Goal: Register for event/course: Register for event/course

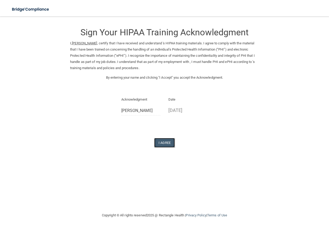
click at [168, 141] on button "I Agree" at bounding box center [164, 143] width 21 height 10
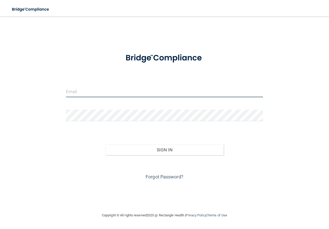
click at [87, 88] on input "email" at bounding box center [164, 92] width 197 height 12
type input "[EMAIL_ADDRESS][DOMAIN_NAME]"
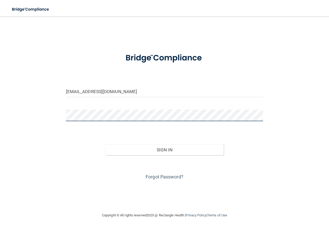
click at [105, 144] on button "Sign In" at bounding box center [164, 149] width 118 height 11
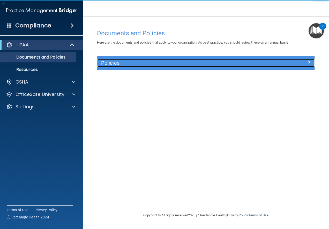
click at [152, 64] on h5 "Policies" at bounding box center [178, 63] width 155 height 6
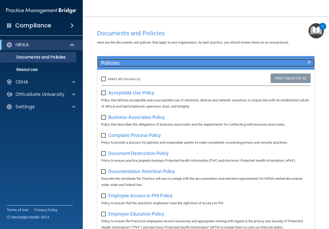
click at [152, 64] on h5 "Policies" at bounding box center [178, 63] width 155 height 6
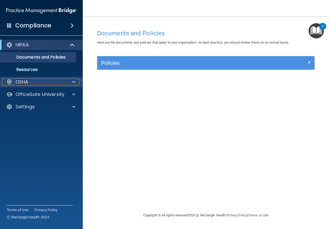
click at [44, 81] on div "OSHA" at bounding box center [34, 82] width 64 height 6
click at [68, 83] on div at bounding box center [72, 82] width 13 height 6
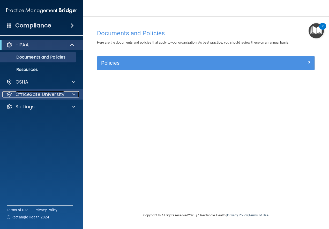
click at [57, 96] on p "OfficeSafe University" at bounding box center [39, 94] width 49 height 6
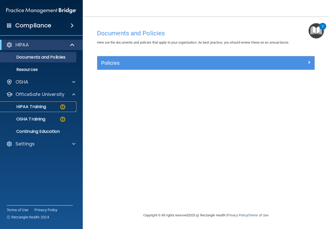
click at [47, 108] on div "HIPAA Training" at bounding box center [38, 106] width 71 height 5
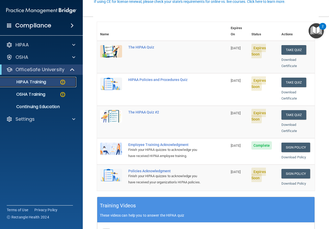
scroll to position [58, 0]
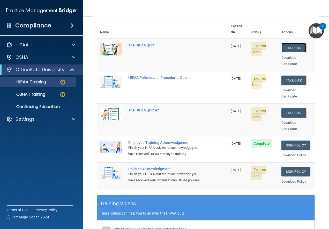
click at [292, 43] on button "Take Quiz" at bounding box center [293, 48] width 25 height 10
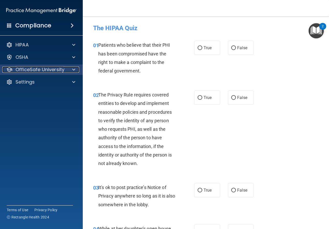
click at [75, 70] on div at bounding box center [72, 70] width 13 height 6
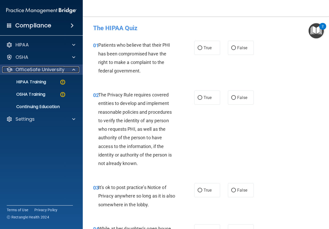
click at [75, 70] on span at bounding box center [73, 70] width 3 height 6
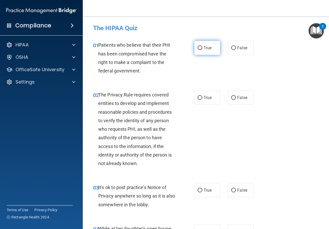
click at [199, 50] on input "True" at bounding box center [199, 48] width 5 height 4
radio input "true"
click at [205, 99] on span "True" at bounding box center [207, 97] width 8 height 5
click at [202, 99] on input "True" at bounding box center [199, 98] width 5 height 4
radio input "true"
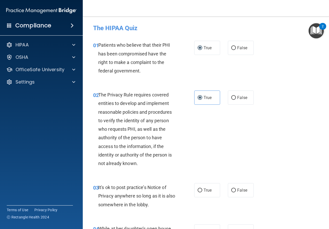
click at [240, 180] on div "03 It's ok to post practice’s Notice of Privacy anywhere so long as it is also …" at bounding box center [205, 197] width 233 height 41
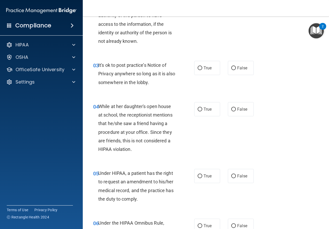
scroll to position [159, 0]
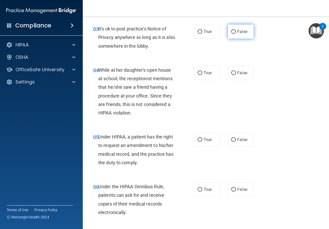
click at [234, 32] on label "False" at bounding box center [241, 32] width 26 height 14
click at [234, 32] on input "False" at bounding box center [233, 32] width 5 height 4
radio input "true"
click at [237, 67] on label "False" at bounding box center [241, 73] width 26 height 14
click at [236, 71] on input "False" at bounding box center [233, 73] width 5 height 4
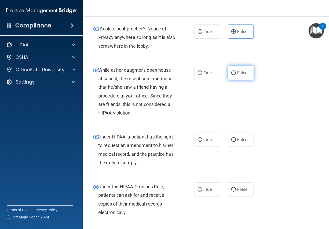
radio input "true"
drag, startPoint x: 240, startPoint y: 138, endPoint x: 256, endPoint y: 125, distance: 20.9
click at [240, 138] on span "False" at bounding box center [242, 139] width 10 height 5
click at [236, 138] on input "False" at bounding box center [233, 140] width 5 height 4
radio input "true"
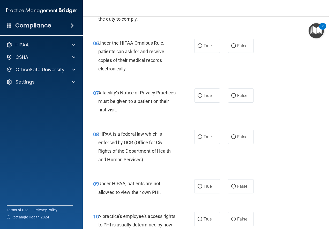
scroll to position [314, 0]
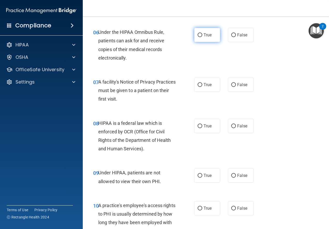
click at [204, 38] on label "True" at bounding box center [207, 35] width 26 height 14
click at [202, 37] on input "True" at bounding box center [199, 35] width 5 height 4
radio input "true"
click at [209, 86] on span "True" at bounding box center [207, 84] width 8 height 5
click at [202, 86] on input "True" at bounding box center [199, 85] width 5 height 4
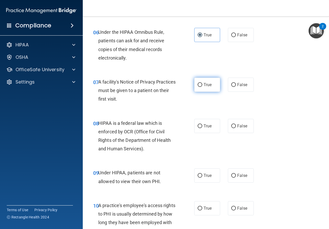
radio input "true"
click at [211, 126] on label "True" at bounding box center [207, 126] width 26 height 14
click at [202, 126] on input "True" at bounding box center [199, 127] width 5 height 4
radio input "true"
click at [237, 179] on label "False" at bounding box center [241, 176] width 26 height 14
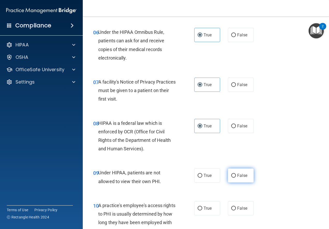
click at [236, 178] on input "False" at bounding box center [233, 176] width 5 height 4
radio input "true"
click at [237, 210] on span "False" at bounding box center [242, 208] width 10 height 5
click at [236, 210] on input "False" at bounding box center [233, 209] width 5 height 4
radio input "true"
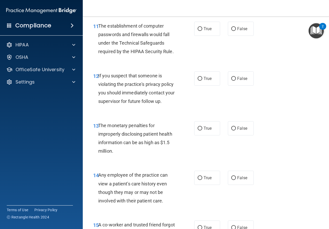
scroll to position [545, 0]
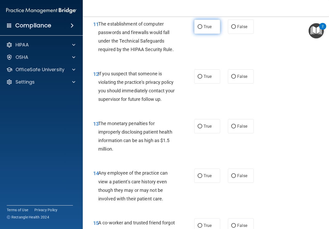
click at [205, 32] on label "True" at bounding box center [207, 27] width 26 height 14
click at [202, 29] on input "True" at bounding box center [199, 27] width 5 height 4
radio input "true"
click at [212, 76] on label "True" at bounding box center [207, 76] width 26 height 14
click at [202, 76] on input "True" at bounding box center [199, 77] width 5 height 4
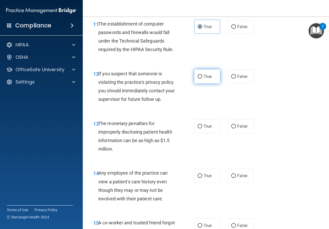
radio input "true"
click at [214, 126] on label "True" at bounding box center [207, 126] width 26 height 14
click at [202, 126] on input "True" at bounding box center [199, 127] width 5 height 4
radio input "true"
click at [228, 177] on label "False" at bounding box center [241, 176] width 26 height 14
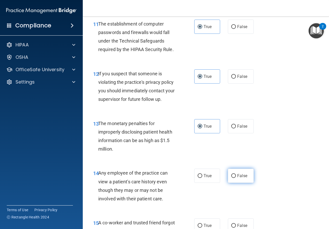
click at [231, 177] on input "False" at bounding box center [233, 176] width 5 height 4
radio input "true"
click at [236, 223] on label "False" at bounding box center [241, 226] width 26 height 14
click at [236, 224] on input "False" at bounding box center [233, 226] width 5 height 4
radio input "true"
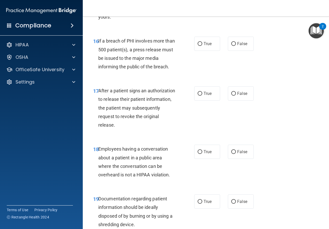
scroll to position [799, 0]
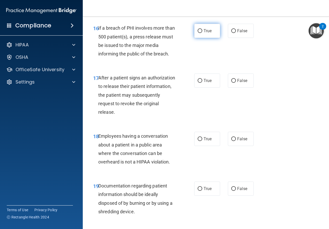
click at [199, 34] on label "True" at bounding box center [207, 31] width 26 height 14
click at [199, 33] on input "True" at bounding box center [199, 31] width 5 height 4
radio input "true"
click at [207, 85] on label "True" at bounding box center [207, 81] width 26 height 14
click at [202, 83] on input "True" at bounding box center [199, 81] width 5 height 4
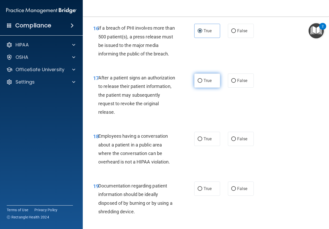
radio input "true"
click at [241, 143] on label "False" at bounding box center [241, 139] width 26 height 14
click at [236, 141] on input "False" at bounding box center [233, 139] width 5 height 4
radio input "true"
click at [201, 194] on label "True" at bounding box center [207, 189] width 26 height 14
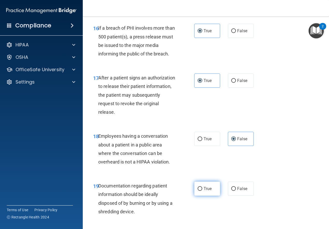
click at [201, 191] on input "True" at bounding box center [199, 189] width 5 height 4
radio input "true"
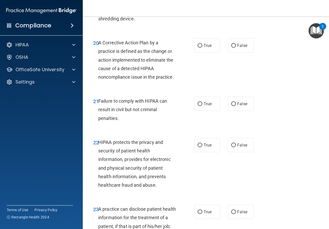
scroll to position [1003, 0]
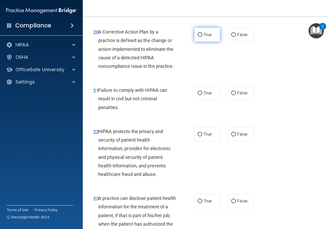
click at [208, 38] on label "True" at bounding box center [207, 35] width 26 height 14
click at [202, 37] on input "True" at bounding box center [199, 35] width 5 height 4
radio input "true"
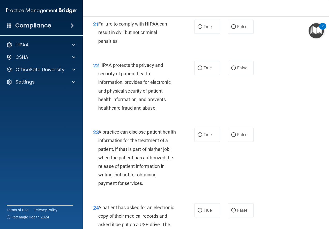
scroll to position [1076, 0]
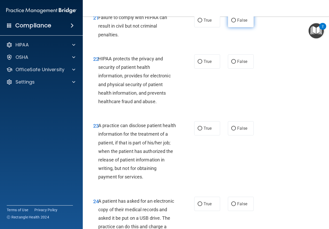
click at [235, 27] on label "False" at bounding box center [241, 20] width 26 height 14
click at [235, 22] on input "False" at bounding box center [233, 21] width 5 height 4
radio input "true"
click at [206, 66] on label "True" at bounding box center [207, 62] width 26 height 14
click at [202, 64] on input "True" at bounding box center [199, 62] width 5 height 4
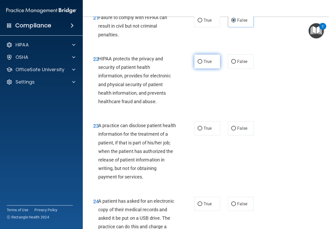
radio input "true"
click at [247, 148] on div "23 A practice can disclose patient health information for the treatment of a pa…" at bounding box center [205, 153] width 233 height 76
click at [245, 136] on label "False" at bounding box center [241, 128] width 26 height 14
click at [236, 131] on input "False" at bounding box center [233, 129] width 5 height 4
radio input "true"
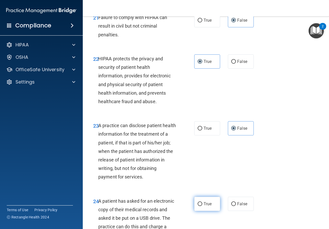
click at [209, 211] on label "True" at bounding box center [207, 204] width 26 height 14
click at [202, 206] on input "True" at bounding box center [199, 205] width 5 height 4
radio input "true"
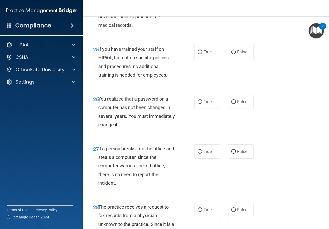
scroll to position [1327, 0]
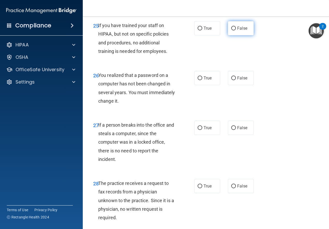
click at [234, 31] on label "False" at bounding box center [241, 28] width 26 height 14
click at [234, 30] on input "False" at bounding box center [233, 29] width 5 height 4
radio input "true"
click at [209, 85] on label "True" at bounding box center [207, 78] width 26 height 14
click at [202, 80] on input "True" at bounding box center [199, 78] width 5 height 4
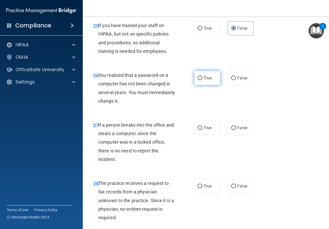
radio input "true"
click at [239, 135] on label "False" at bounding box center [241, 128] width 26 height 14
click at [236, 130] on input "False" at bounding box center [233, 128] width 5 height 4
radio input "true"
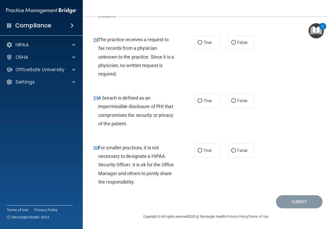
scroll to position [1479, 0]
click at [240, 50] on div "28 The practice receives a request to fax records from a physician unknown to t…" at bounding box center [205, 58] width 233 height 58
click at [234, 46] on label "False" at bounding box center [241, 42] width 26 height 14
click at [234, 45] on input "False" at bounding box center [233, 43] width 5 height 4
radio input "true"
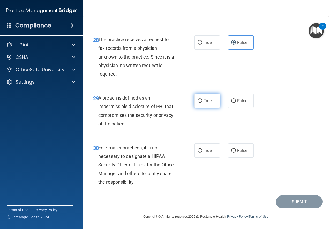
click at [211, 98] on label "True" at bounding box center [207, 101] width 26 height 14
click at [202, 99] on input "True" at bounding box center [199, 101] width 5 height 4
radio input "true"
click at [237, 148] on label "False" at bounding box center [241, 151] width 26 height 14
click at [236, 149] on input "False" at bounding box center [233, 151] width 5 height 4
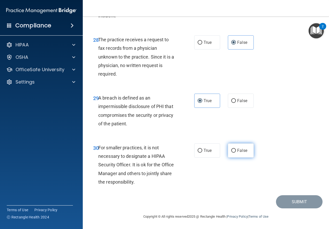
radio input "true"
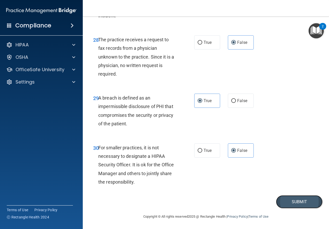
click at [287, 200] on button "Submit" at bounding box center [299, 202] width 46 height 13
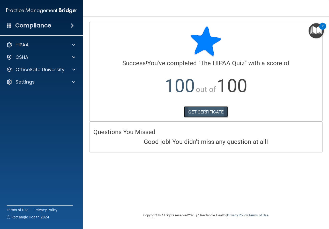
click at [188, 111] on link "GET CERTIFICATE" at bounding box center [206, 111] width 44 height 11
click at [66, 71] on div at bounding box center [72, 70] width 13 height 6
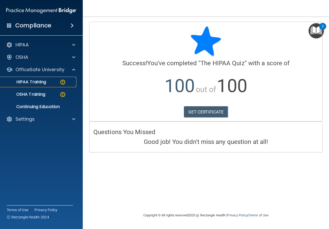
click at [47, 82] on div "HIPAA Training" at bounding box center [38, 82] width 71 height 5
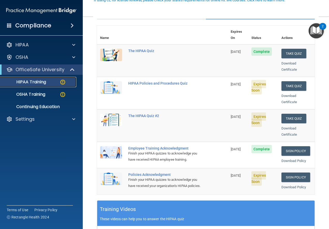
scroll to position [56, 0]
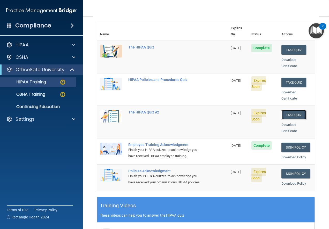
click at [283, 111] on button "Take Quiz" at bounding box center [293, 115] width 25 height 10
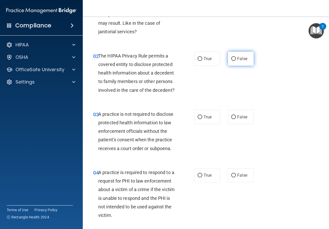
click at [231, 59] on input "False" at bounding box center [233, 59] width 5 height 4
radio input "true"
click at [207, 120] on span "True" at bounding box center [207, 117] width 8 height 5
click at [202, 119] on input "True" at bounding box center [199, 117] width 5 height 4
radio input "true"
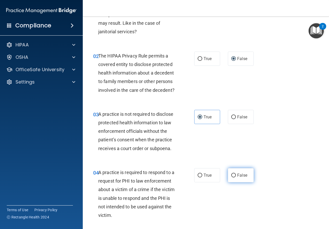
click at [233, 178] on input "False" at bounding box center [233, 176] width 5 height 4
radio input "true"
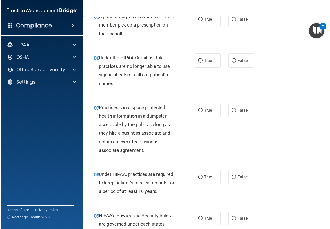
scroll to position [271, 0]
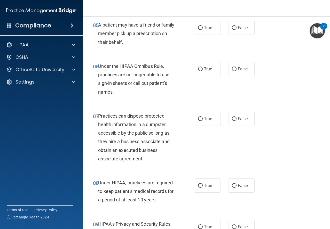
click at [308, 81] on div "06 Under the HIPAA Omnibus Rule, practices are no longer able to use sign-in sh…" at bounding box center [206, 81] width 235 height 50
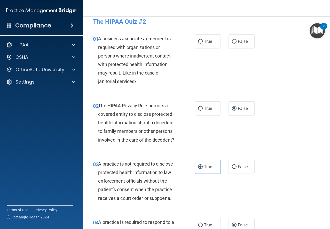
scroll to position [0, 0]
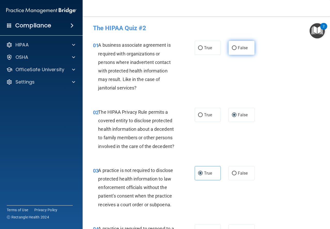
click at [243, 50] on span "False" at bounding box center [243, 47] width 10 height 5
click at [237, 50] on input "False" at bounding box center [234, 48] width 5 height 4
radio input "true"
click at [211, 115] on label "True" at bounding box center [208, 115] width 26 height 14
click at [203, 115] on input "True" at bounding box center [200, 115] width 5 height 4
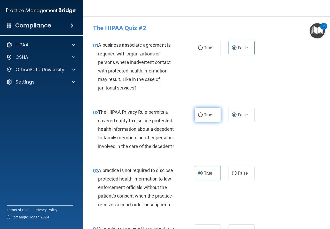
radio input "true"
radio input "false"
click at [245, 179] on label "False" at bounding box center [242, 173] width 26 height 14
click at [237, 176] on input "False" at bounding box center [234, 174] width 5 height 4
radio input "true"
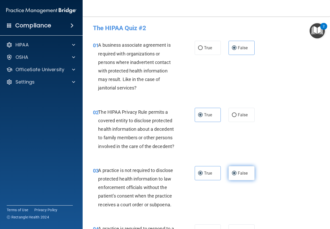
radio input "false"
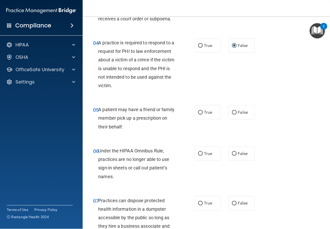
scroll to position [203, 0]
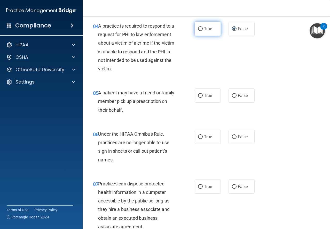
click at [204, 31] on span "True" at bounding box center [208, 28] width 8 height 5
click at [203, 31] on input "True" at bounding box center [200, 29] width 5 height 4
radio input "true"
radio input "false"
click at [208, 102] on label "True" at bounding box center [208, 96] width 26 height 14
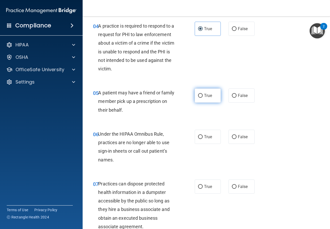
click at [203, 98] on input "True" at bounding box center [200, 96] width 5 height 4
radio input "true"
click at [238, 138] on span "False" at bounding box center [243, 137] width 10 height 5
click at [237, 138] on input "False" at bounding box center [234, 137] width 5 height 4
radio input "true"
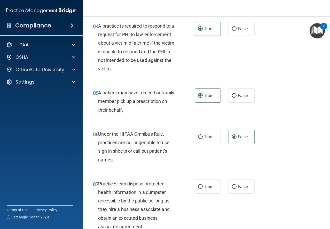
click at [236, 178] on div "07 Practices can dispose protected health information in a dumpster accessible …" at bounding box center [206, 206] width 235 height 67
click at [238, 185] on span "False" at bounding box center [243, 186] width 10 height 5
click at [237, 185] on input "False" at bounding box center [234, 187] width 5 height 4
radio input "true"
click at [308, 64] on div "04 A practice is required to respond to a request for PHI to law enforcement ab…" at bounding box center [206, 48] width 234 height 67
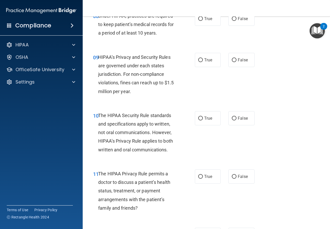
scroll to position [427, 0]
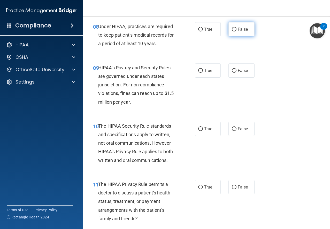
click at [229, 29] on label "False" at bounding box center [241, 29] width 26 height 14
click at [232, 29] on input "False" at bounding box center [234, 30] width 5 height 4
radio input "true"
click at [240, 69] on span "False" at bounding box center [243, 70] width 10 height 5
click at [236, 69] on input "False" at bounding box center [234, 71] width 5 height 4
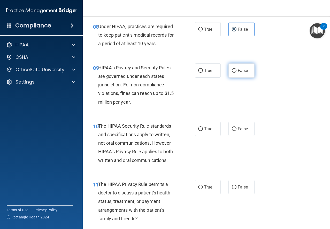
radio input "true"
click at [215, 127] on label "True" at bounding box center [208, 129] width 26 height 14
click at [203, 127] on input "True" at bounding box center [200, 129] width 5 height 4
radio input "true"
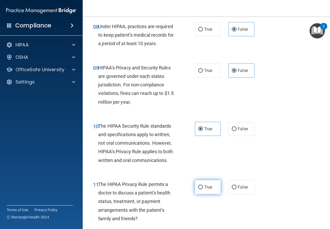
click at [215, 184] on label "True" at bounding box center [208, 187] width 26 height 14
click at [203, 186] on input "True" at bounding box center [200, 188] width 5 height 4
radio input "true"
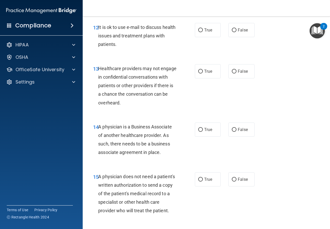
scroll to position [645, 0]
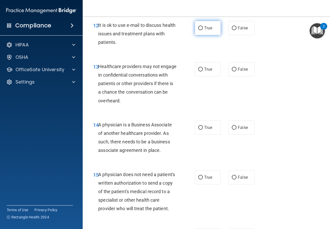
click at [198, 29] on input "True" at bounding box center [200, 28] width 5 height 4
radio input "true"
click at [233, 65] on label "False" at bounding box center [241, 69] width 26 height 14
click at [233, 68] on input "False" at bounding box center [234, 70] width 5 height 4
radio input "true"
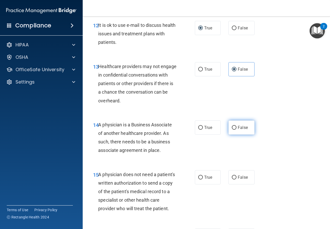
click at [239, 132] on label "False" at bounding box center [241, 128] width 26 height 14
click at [236, 130] on input "False" at bounding box center [234, 128] width 5 height 4
radio input "true"
click at [188, 192] on div "15 A physician does not need a patient's written authorization to send a copy o…" at bounding box center [143, 192] width 117 height 45
click at [200, 183] on label "True" at bounding box center [208, 177] width 26 height 14
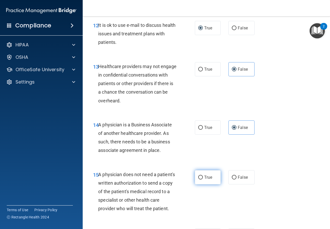
click at [200, 180] on input "True" at bounding box center [200, 178] width 5 height 4
radio input "true"
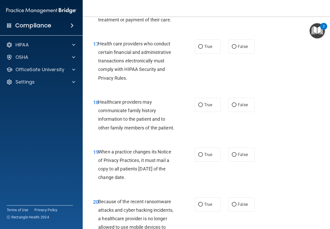
scroll to position [857, 0]
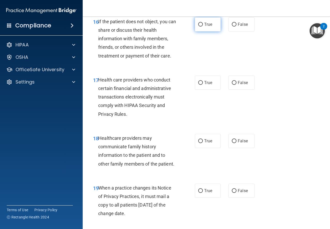
click at [209, 32] on label "True" at bounding box center [208, 24] width 26 height 14
click at [203, 27] on input "True" at bounding box center [200, 25] width 5 height 4
radio input "true"
click at [206, 88] on label "True" at bounding box center [208, 83] width 26 height 14
click at [203, 85] on input "True" at bounding box center [200, 83] width 5 height 4
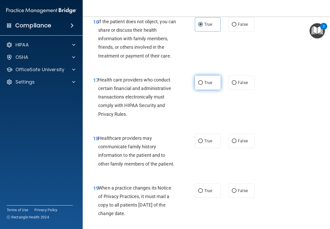
radio input "true"
click at [240, 148] on label "False" at bounding box center [241, 141] width 26 height 14
click at [236, 143] on input "False" at bounding box center [234, 141] width 5 height 4
radio input "true"
click at [240, 193] on span "False" at bounding box center [243, 191] width 10 height 5
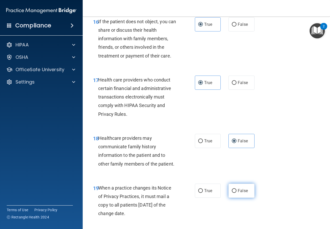
click at [236, 193] on input "False" at bounding box center [234, 191] width 5 height 4
radio input "true"
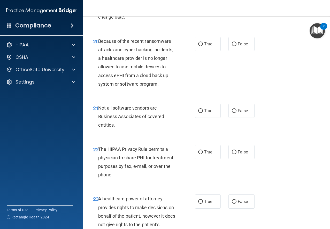
scroll to position [1071, 0]
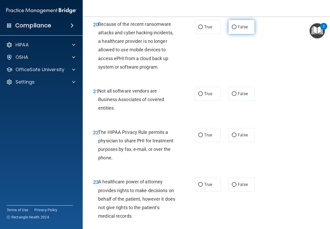
click at [240, 34] on label "False" at bounding box center [241, 27] width 26 height 14
click at [236, 29] on input "False" at bounding box center [234, 27] width 5 height 4
radio input "true"
click at [214, 101] on label "True" at bounding box center [208, 94] width 26 height 14
click at [203, 96] on input "True" at bounding box center [200, 94] width 5 height 4
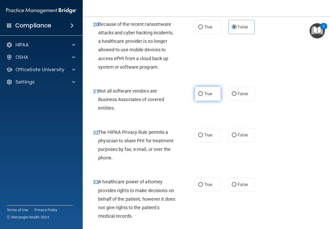
radio input "true"
click at [207, 138] on span "True" at bounding box center [208, 135] width 8 height 5
click at [203, 137] on input "True" at bounding box center [200, 136] width 5 height 4
radio input "true"
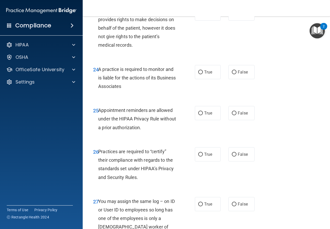
scroll to position [1238, 0]
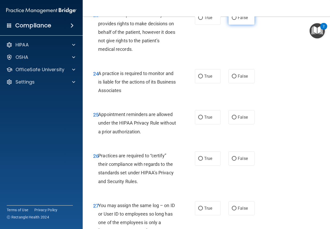
click at [239, 25] on label "False" at bounding box center [241, 18] width 26 height 14
click at [236, 20] on input "False" at bounding box center [234, 18] width 5 height 4
radio input "true"
click at [239, 79] on span "False" at bounding box center [243, 76] width 10 height 5
click at [236, 79] on input "False" at bounding box center [234, 77] width 5 height 4
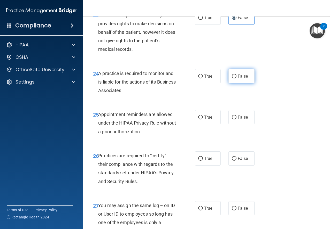
radio input "true"
click at [213, 119] on label "True" at bounding box center [208, 117] width 26 height 14
click at [203, 119] on input "True" at bounding box center [200, 118] width 5 height 4
radio input "true"
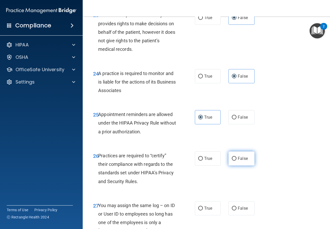
click at [235, 164] on label "False" at bounding box center [241, 159] width 26 height 14
click at [235, 161] on input "False" at bounding box center [234, 159] width 5 height 4
radio input "true"
click at [242, 212] on label "False" at bounding box center [241, 208] width 26 height 14
click at [236, 211] on input "False" at bounding box center [234, 209] width 5 height 4
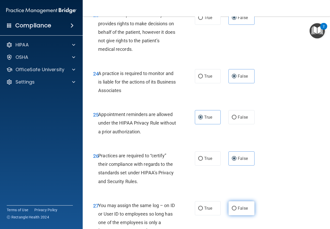
radio input "true"
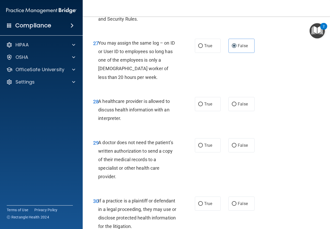
scroll to position [1437, 0]
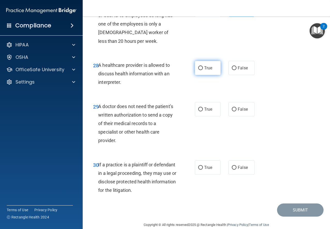
click at [207, 75] on label "True" at bounding box center [208, 68] width 26 height 14
click at [203, 70] on input "True" at bounding box center [200, 68] width 5 height 4
radio input "true"
click at [203, 125] on div "29 A doctor does not need the patient’s written authorization to send a copy of…" at bounding box center [206, 125] width 234 height 58
click at [208, 112] on span "True" at bounding box center [208, 109] width 8 height 5
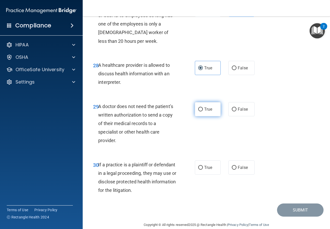
click at [203, 112] on input "True" at bounding box center [200, 110] width 5 height 4
radio input "true"
click at [211, 174] on label "True" at bounding box center [208, 168] width 26 height 14
click at [203, 170] on input "True" at bounding box center [200, 168] width 5 height 4
radio input "true"
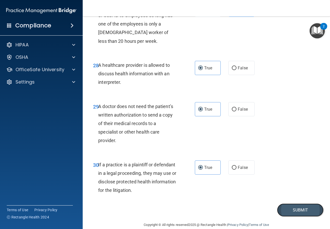
click at [290, 216] on button "Submit" at bounding box center [300, 210] width 46 height 13
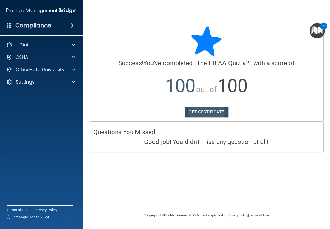
click at [214, 114] on link "GET CERTIFICATE" at bounding box center [206, 111] width 44 height 11
click at [47, 72] on p "OfficeSafe University" at bounding box center [39, 70] width 49 height 6
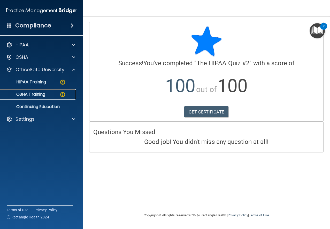
click at [40, 94] on p "OSHA Training" at bounding box center [24, 94] width 42 height 5
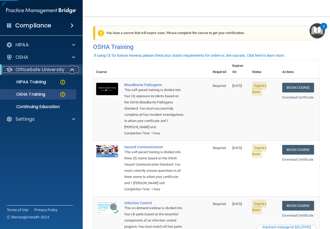
click at [59, 70] on p "OfficeSafe University" at bounding box center [39, 70] width 49 height 6
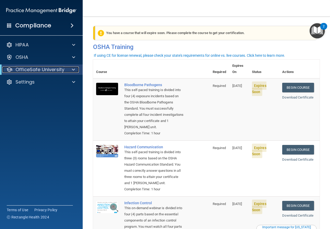
click at [43, 72] on p "OfficeSafe University" at bounding box center [39, 70] width 49 height 6
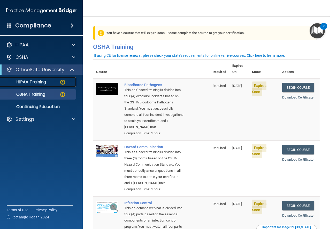
click at [34, 83] on p "HIPAA Training" at bounding box center [24, 82] width 43 height 5
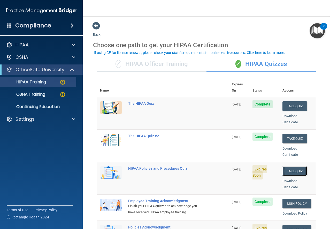
click at [284, 167] on button "Take Quiz" at bounding box center [294, 172] width 25 height 10
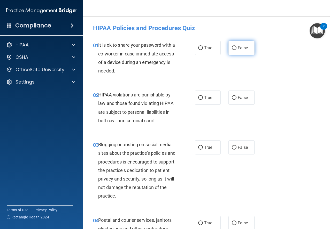
click at [230, 52] on label "False" at bounding box center [241, 48] width 26 height 14
click at [232, 50] on input "False" at bounding box center [234, 48] width 5 height 4
radio input "true"
click at [200, 100] on input "True" at bounding box center [200, 98] width 5 height 4
radio input "true"
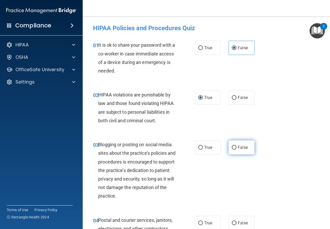
click at [234, 147] on input "False" at bounding box center [234, 148] width 5 height 4
radio input "true"
click at [207, 217] on label "True" at bounding box center [208, 223] width 26 height 14
click at [203, 222] on input "True" at bounding box center [200, 224] width 5 height 4
radio input "true"
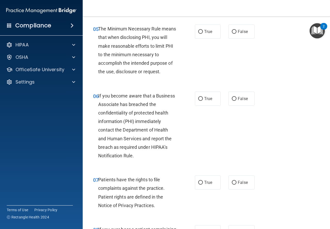
scroll to position [269, 0]
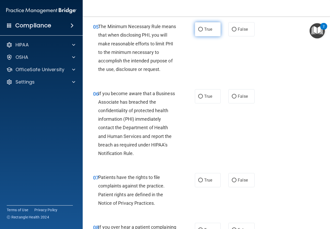
click at [206, 31] on span "True" at bounding box center [208, 29] width 8 height 5
click at [203, 31] on input "True" at bounding box center [200, 30] width 5 height 4
radio input "true"
click at [240, 97] on span "False" at bounding box center [243, 96] width 10 height 5
click at [236, 97] on input "False" at bounding box center [234, 97] width 5 height 4
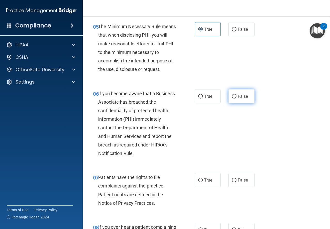
radio input "true"
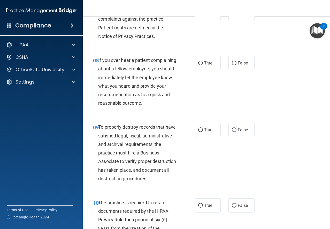
scroll to position [416, 0]
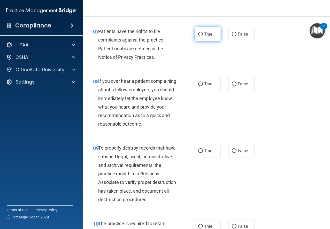
click at [215, 34] on label "True" at bounding box center [208, 34] width 26 height 14
click at [203, 34] on input "True" at bounding box center [200, 35] width 5 height 4
radio input "true"
drag, startPoint x: 236, startPoint y: 84, endPoint x: 239, endPoint y: 95, distance: 10.9
click at [238, 84] on span "False" at bounding box center [243, 84] width 10 height 5
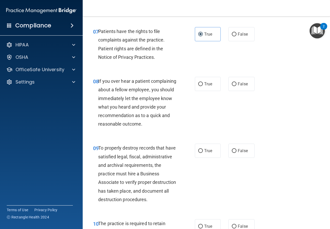
click at [236, 84] on input "False" at bounding box center [234, 84] width 5 height 4
radio input "true"
drag, startPoint x: 241, startPoint y: 156, endPoint x: 235, endPoint y: 141, distance: 15.9
click at [241, 156] on label "False" at bounding box center [241, 151] width 26 height 14
click at [236, 153] on input "False" at bounding box center [234, 151] width 5 height 4
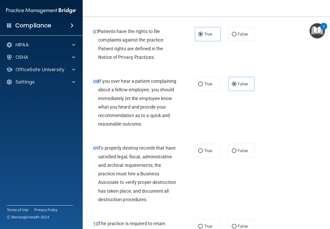
radio input "true"
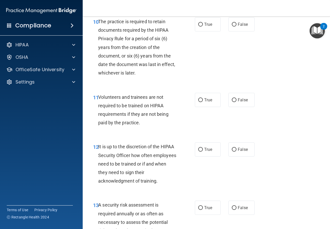
scroll to position [627, 0]
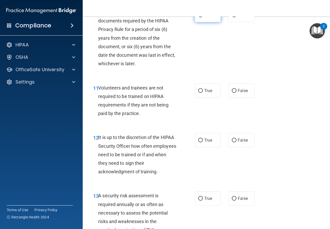
click at [211, 22] on label "True" at bounding box center [208, 15] width 26 height 14
click at [203, 17] on input "True" at bounding box center [200, 15] width 5 height 4
radio input "true"
click at [245, 93] on span "False" at bounding box center [243, 90] width 10 height 5
click at [236, 93] on input "False" at bounding box center [234, 91] width 5 height 4
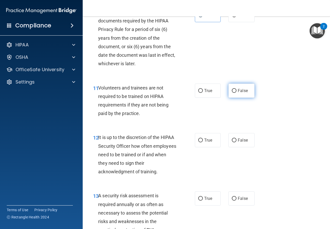
radio input "true"
click at [244, 147] on label "False" at bounding box center [241, 140] width 26 height 14
click at [236, 143] on input "False" at bounding box center [234, 141] width 5 height 4
radio input "true"
click at [211, 206] on label "True" at bounding box center [208, 199] width 26 height 14
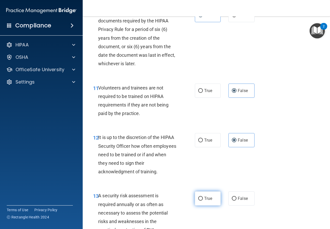
click at [203, 201] on input "True" at bounding box center [200, 199] width 5 height 4
radio input "true"
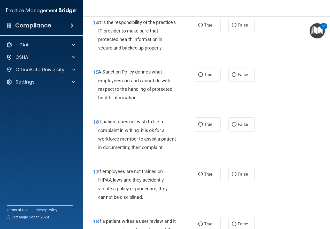
scroll to position [871, 0]
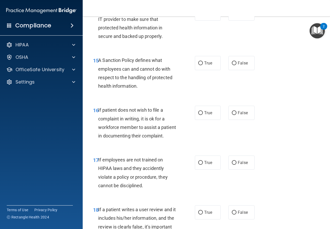
click at [285, 99] on div "15 A Sanction Policy defines what employees can and cannot do with respect to t…" at bounding box center [206, 75] width 234 height 50
click at [231, 21] on label "False" at bounding box center [241, 13] width 26 height 14
click at [232, 16] on input "False" at bounding box center [234, 14] width 5 height 4
radio input "true"
click at [240, 70] on label "False" at bounding box center [241, 63] width 26 height 14
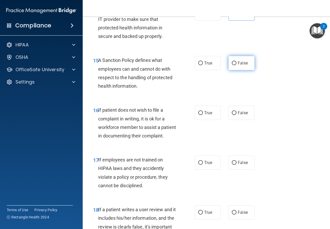
click at [236, 65] on input "False" at bounding box center [234, 63] width 5 height 4
radio input "true"
click at [208, 122] on div "16 If patient does not wish to file a complaint in writing, it is ok for a work…" at bounding box center [206, 124] width 234 height 50
click at [208, 120] on label "True" at bounding box center [208, 113] width 26 height 14
click at [203, 115] on input "True" at bounding box center [200, 113] width 5 height 4
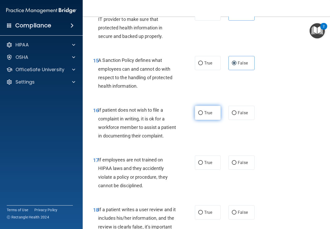
radio input "true"
click at [236, 170] on label "False" at bounding box center [241, 163] width 26 height 14
click at [236, 165] on input "False" at bounding box center [234, 163] width 5 height 4
radio input "true"
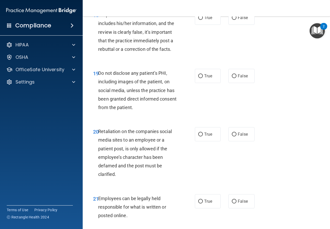
scroll to position [1085, 0]
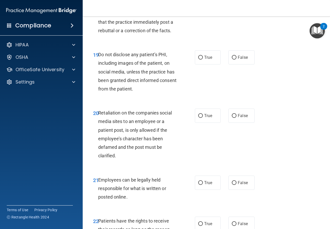
radio input "true"
click at [206, 60] on span "True" at bounding box center [208, 57] width 8 height 5
click at [203, 60] on input "True" at bounding box center [200, 58] width 5 height 4
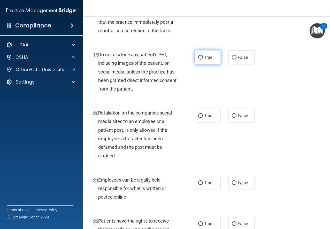
radio input "true"
click at [248, 123] on label "False" at bounding box center [241, 116] width 26 height 14
click at [236, 118] on input "False" at bounding box center [234, 116] width 5 height 4
radio input "true"
click at [209, 190] on label "True" at bounding box center [208, 183] width 26 height 14
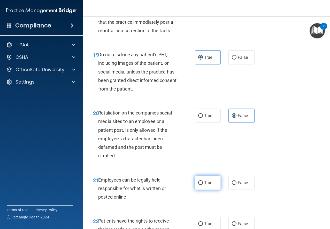
click at [203, 185] on input "True" at bounding box center [200, 183] width 5 height 4
radio input "true"
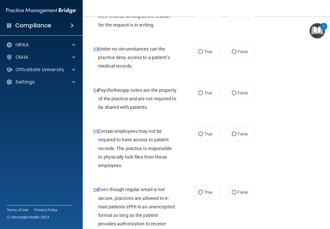
scroll to position [1312, 0]
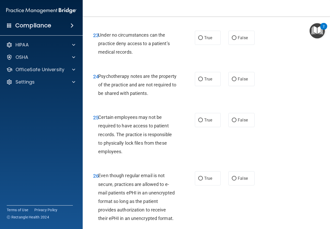
radio input "true"
click at [241, 40] on span "False" at bounding box center [243, 37] width 10 height 5
click at [236, 40] on input "False" at bounding box center [234, 38] width 5 height 4
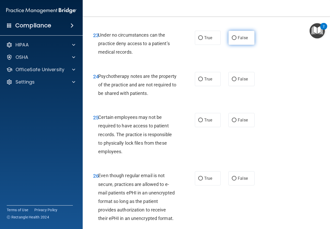
radio input "true"
click at [214, 86] on label "True" at bounding box center [208, 79] width 26 height 14
click at [203, 81] on input "True" at bounding box center [200, 79] width 5 height 4
radio input "true"
click at [207, 123] on span "True" at bounding box center [208, 120] width 8 height 5
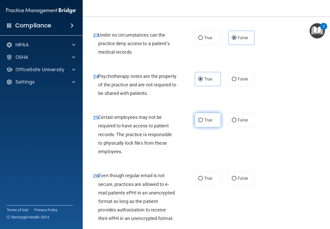
click at [203, 122] on input "True" at bounding box center [200, 121] width 5 height 4
radio input "true"
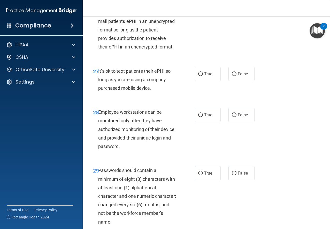
scroll to position [1491, 0]
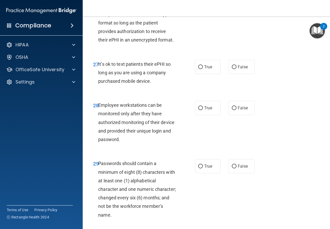
click at [210, 7] on label "True" at bounding box center [208, 0] width 26 height 14
click at [203, 2] on input "True" at bounding box center [200, 0] width 5 height 4
radio input "true"
click at [237, 74] on label "False" at bounding box center [241, 67] width 26 height 14
click at [236, 69] on input "False" at bounding box center [234, 67] width 5 height 4
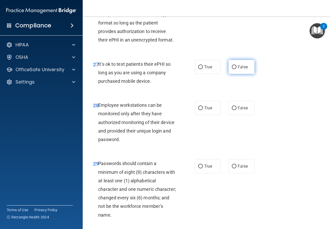
radio input "true"
click at [240, 111] on span "False" at bounding box center [243, 108] width 10 height 5
click at [236, 110] on input "False" at bounding box center [234, 108] width 5 height 4
radio input "true"
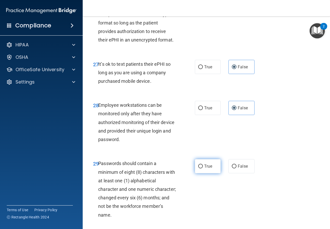
click at [200, 174] on label "True" at bounding box center [208, 166] width 26 height 14
click at [200, 169] on input "True" at bounding box center [200, 167] width 5 height 4
radio input "true"
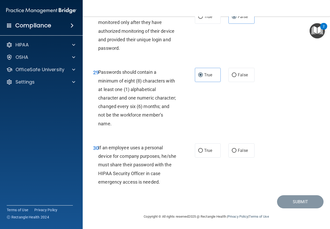
scroll to position [1616, 0]
drag, startPoint x: 236, startPoint y: 147, endPoint x: 258, endPoint y: 169, distance: 30.7
click at [237, 147] on label "False" at bounding box center [241, 151] width 26 height 14
click at [251, 154] on label "False" at bounding box center [241, 151] width 26 height 14
click at [236, 153] on input "False" at bounding box center [234, 151] width 5 height 4
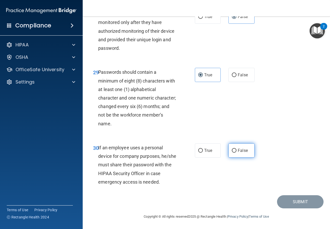
radio input "true"
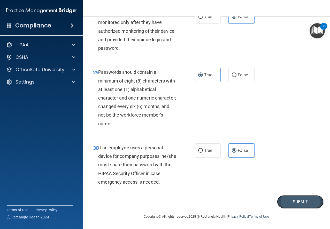
click at [290, 200] on button "Submit" at bounding box center [300, 202] width 46 height 13
click at [250, 122] on div "29 Passwords should contain a minimum of eight (8) characters with at least one…" at bounding box center [206, 99] width 234 height 76
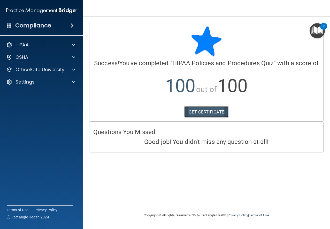
click at [212, 111] on link "GET CERTIFICATE" at bounding box center [206, 111] width 44 height 11
